Goal: Find specific page/section: Find specific page/section

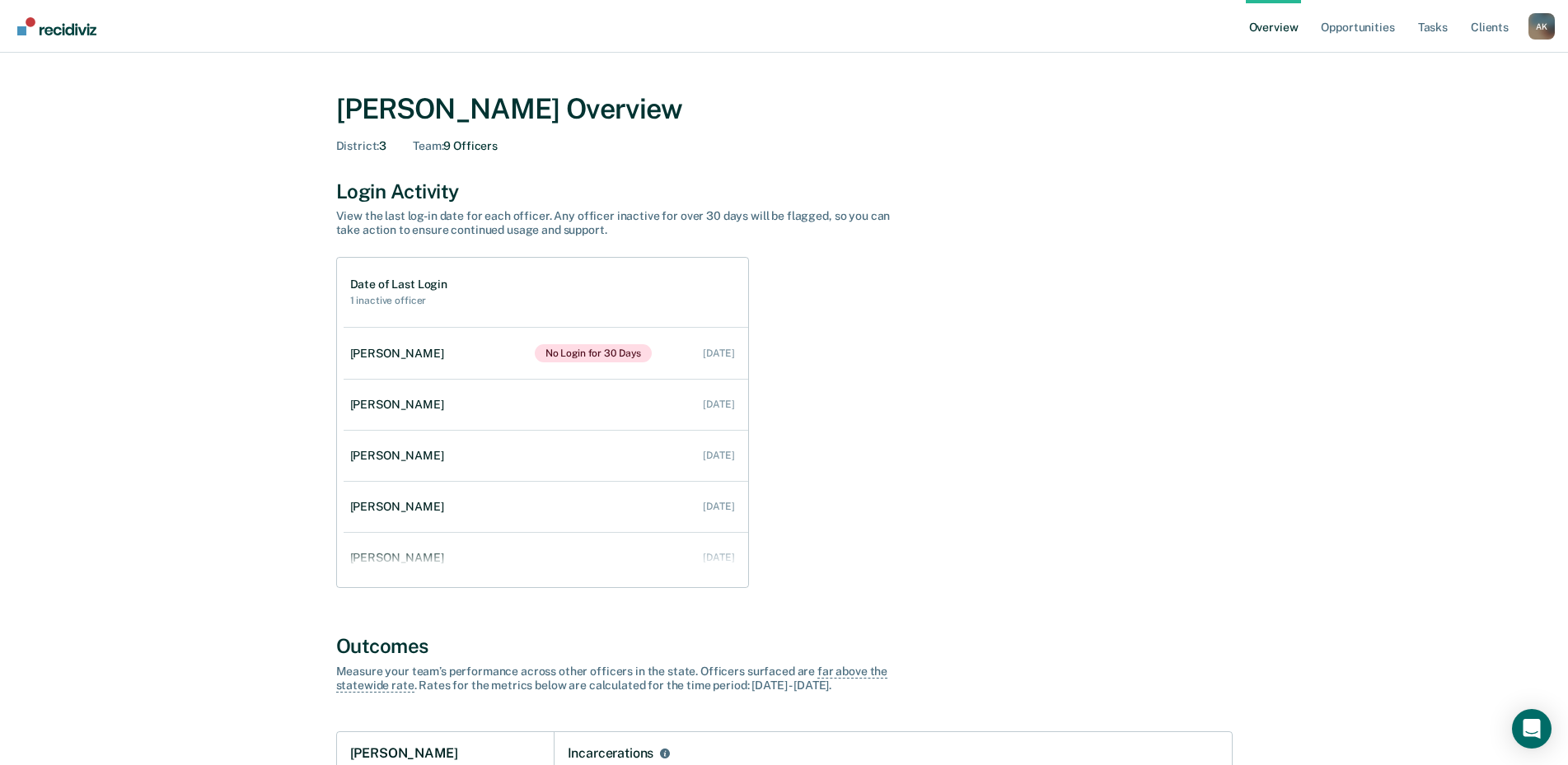
click at [1541, 24] on div "A K" at bounding box center [1542, 27] width 27 height 27
click at [1486, 133] on link "Go to Operations" at bounding box center [1475, 128] width 106 height 14
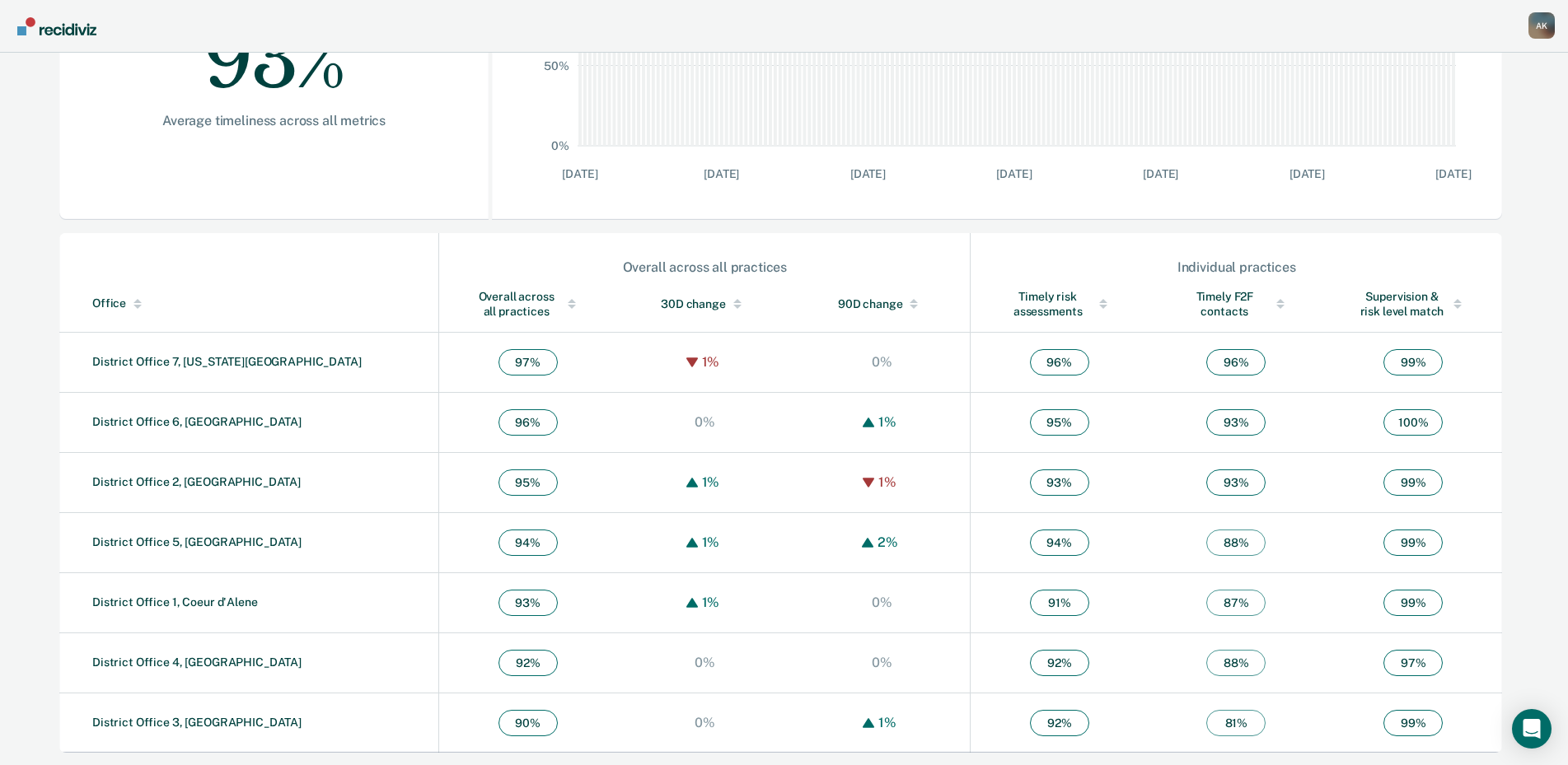
scroll to position [383, 0]
click at [162, 724] on link "District Office 3, [GEOGRAPHIC_DATA]" at bounding box center [196, 721] width 209 height 13
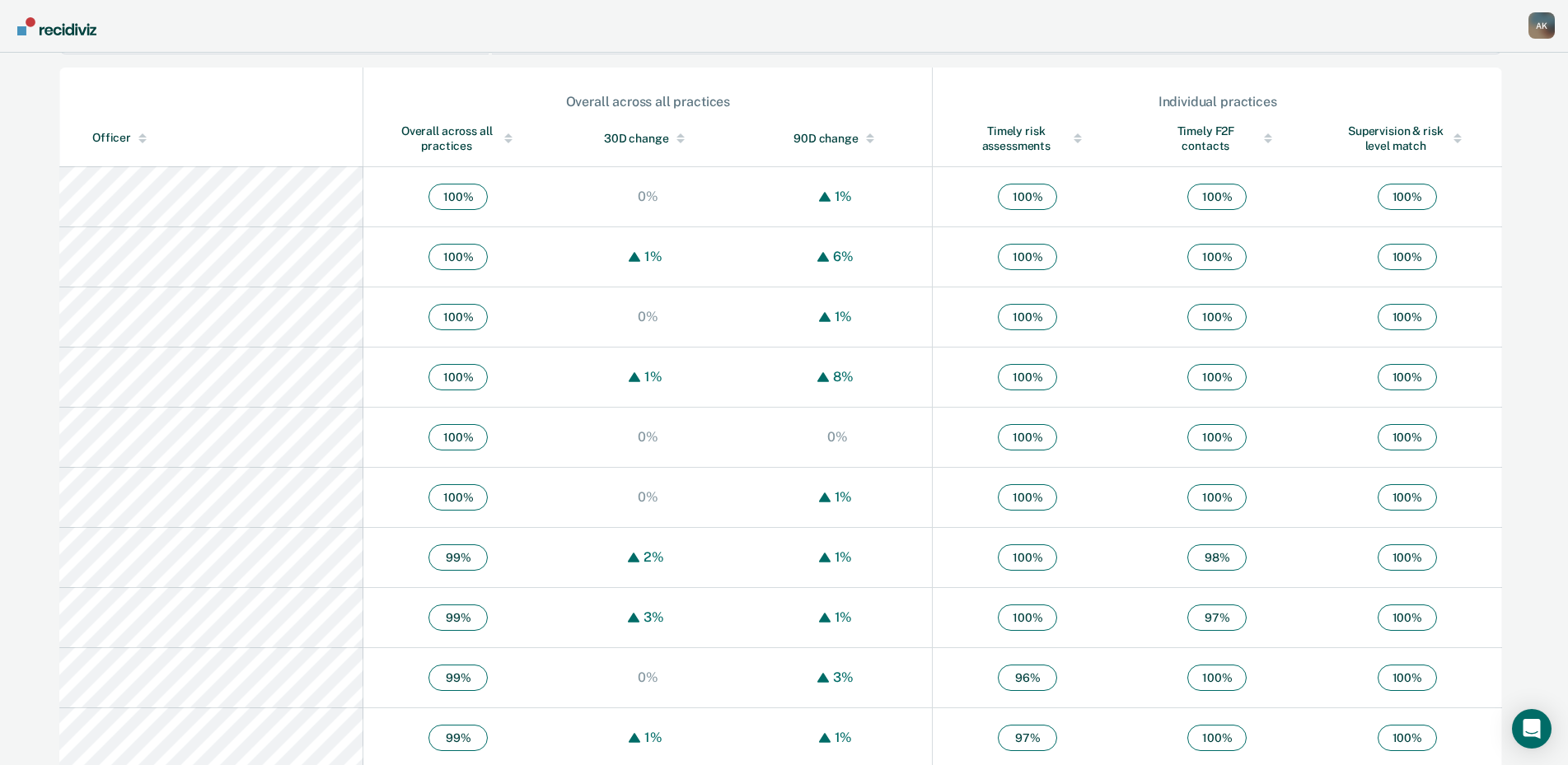
scroll to position [577, 0]
